Goal: Check status

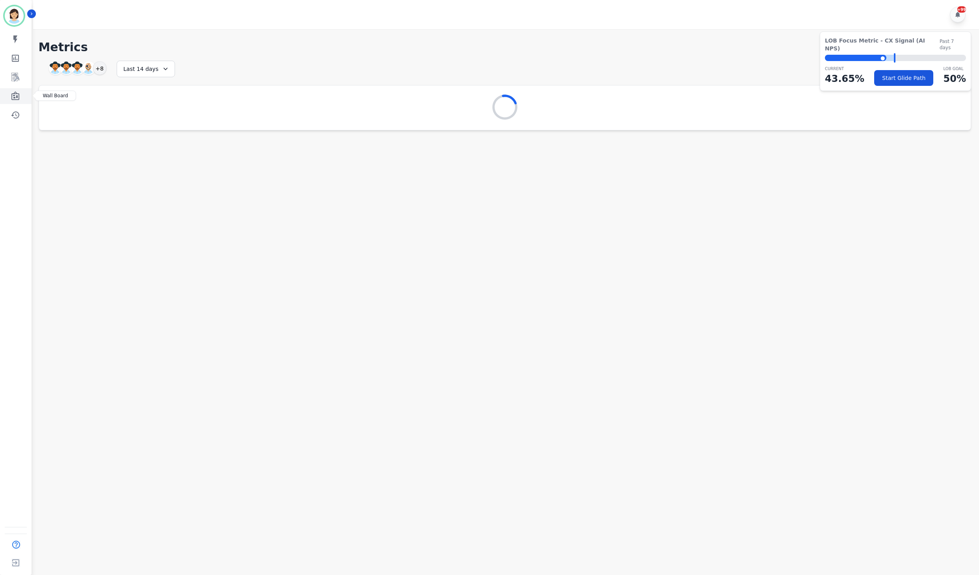
click at [17, 95] on icon "Sidebar" at bounding box center [15, 95] width 8 height 9
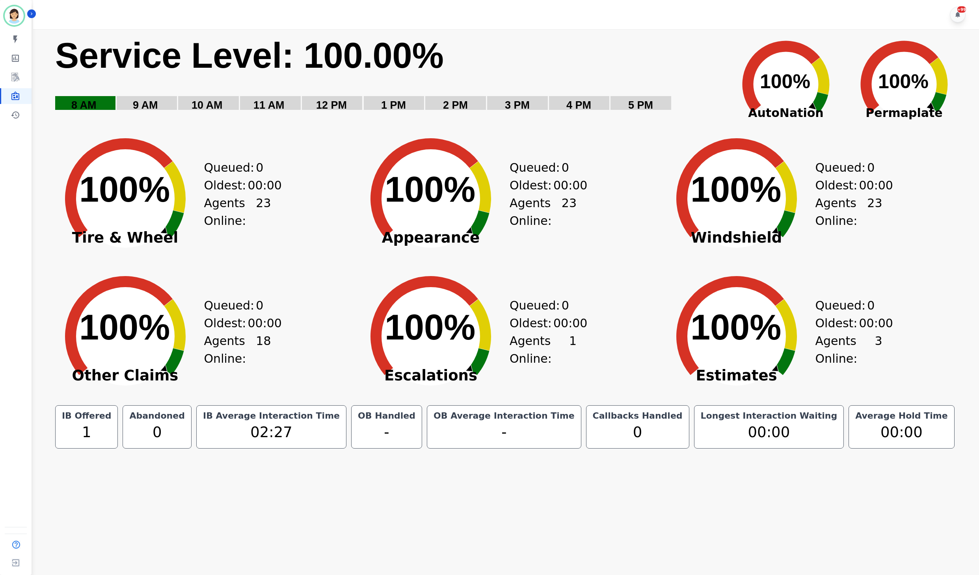
click at [482, 73] on rect "Service Level: 0%" at bounding box center [388, 78] width 668 height 89
